Goal: Task Accomplishment & Management: Manage account settings

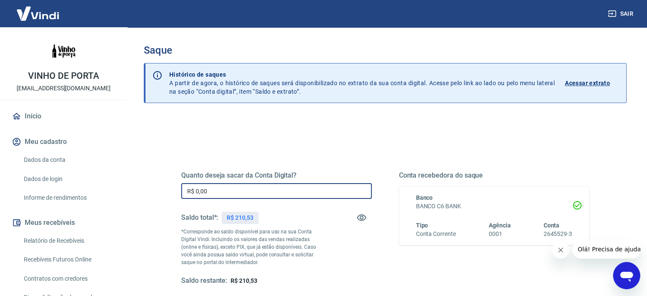
drag, startPoint x: 225, startPoint y: 185, endPoint x: 180, endPoint y: 191, distance: 45.4
click at [180, 191] on div "Quanto deseja sacar da Conta Digital? R$ 0,00 ​ Saldo total*: R$ 210,53 *Corres…" at bounding box center [385, 233] width 428 height 198
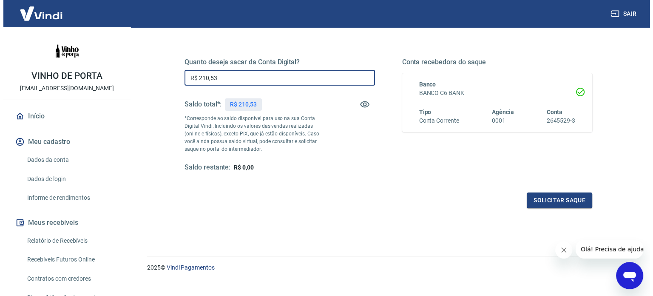
scroll to position [116, 0]
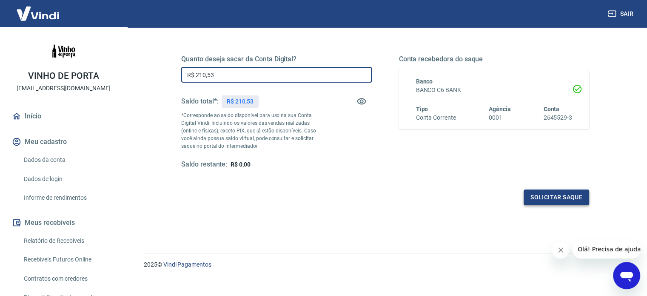
type input "R$ 210,53"
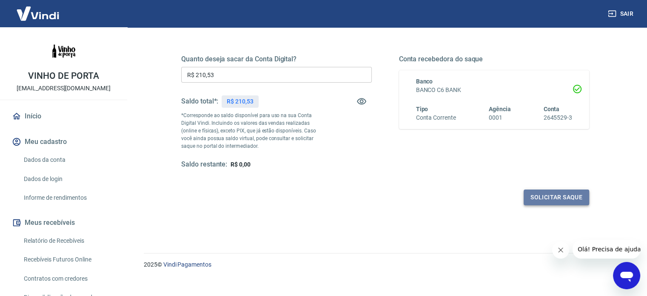
click at [570, 197] on button "Solicitar saque" at bounding box center [557, 197] width 66 height 16
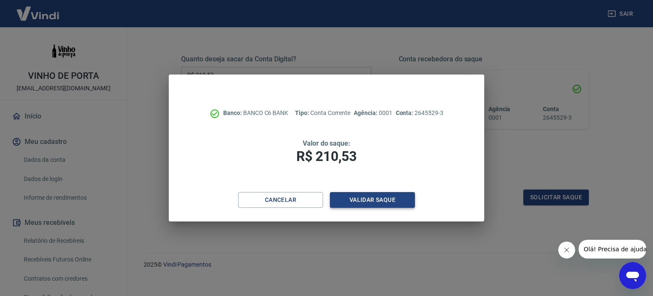
click at [387, 201] on button "Validar saque" at bounding box center [372, 200] width 85 height 16
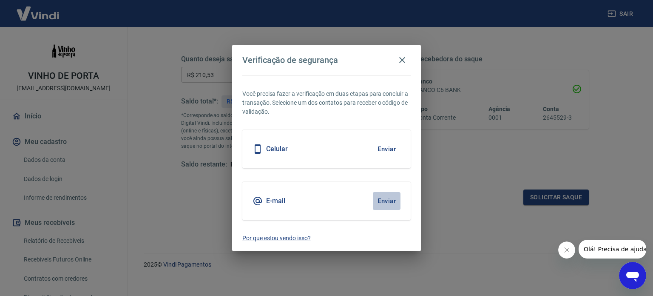
click at [382, 203] on button "Enviar" at bounding box center [387, 201] width 28 height 18
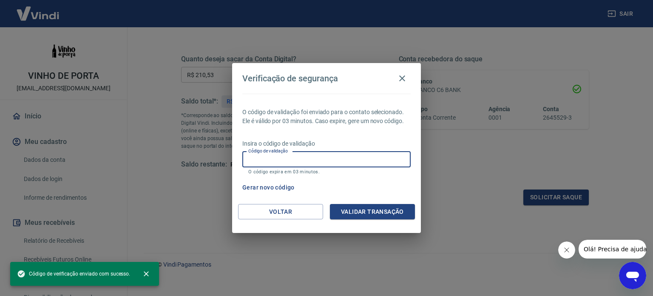
click at [351, 156] on input "Código de validação" at bounding box center [326, 159] width 168 height 16
paste input "143501"
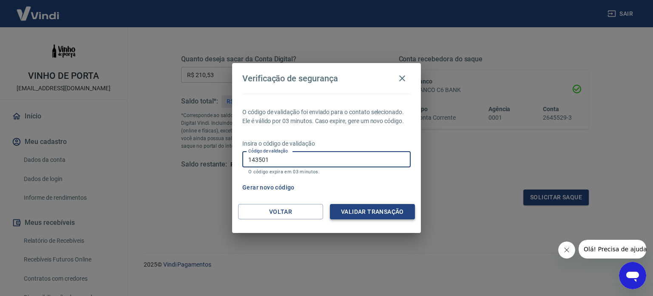
type input "143501"
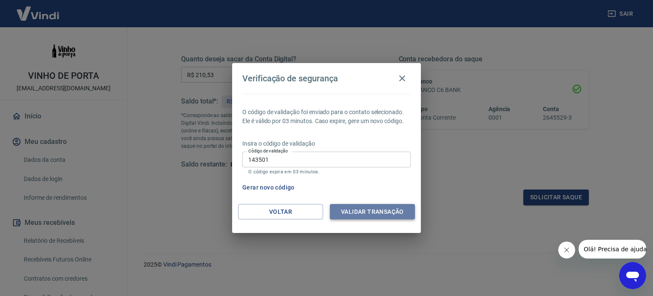
click at [379, 211] on button "Validar transação" at bounding box center [372, 212] width 85 height 16
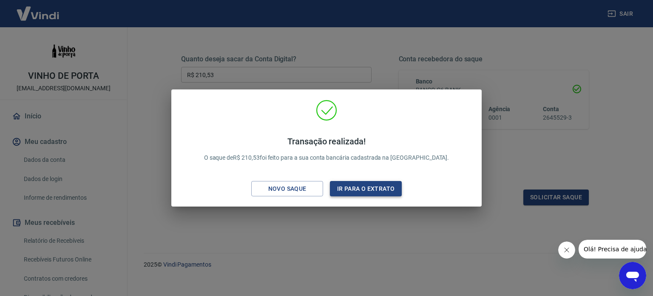
click at [343, 191] on button "Ir para o extrato" at bounding box center [366, 189] width 72 height 16
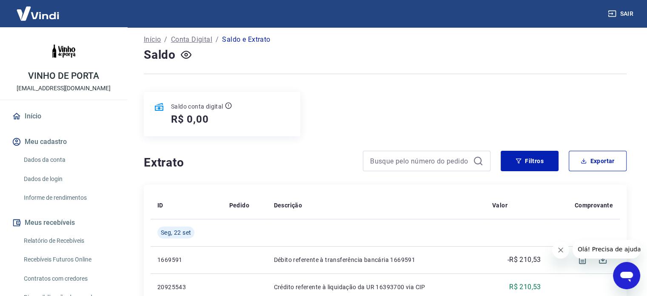
scroll to position [38, 0]
